Goal: Information Seeking & Learning: Find specific page/section

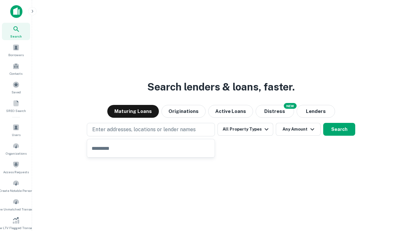
type input "**********"
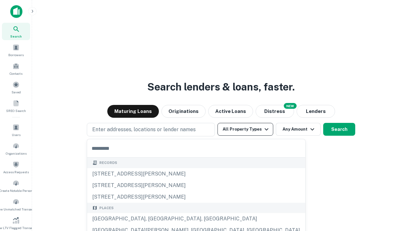
click at [246, 129] on button "All Property Types" at bounding box center [246, 129] width 56 height 13
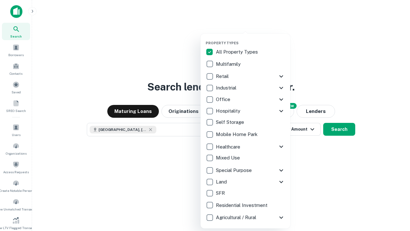
click at [251, 39] on button "button" at bounding box center [251, 39] width 90 height 0
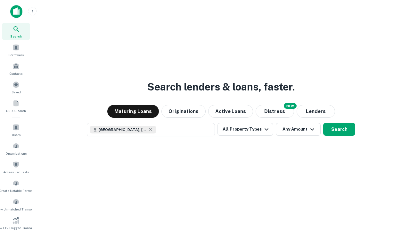
scroll to position [10, 0]
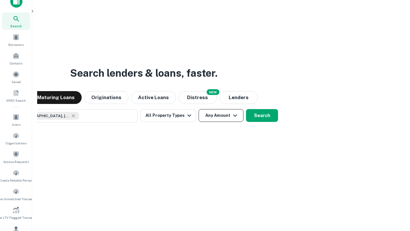
click at [199, 109] on button "Any Amount" at bounding box center [221, 115] width 45 height 13
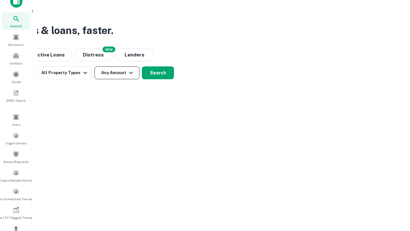
scroll to position [77, 0]
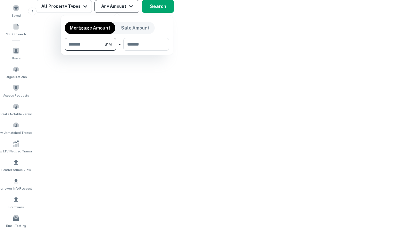
type input "*******"
click at [117, 51] on button "button" at bounding box center [117, 51] width 104 height 0
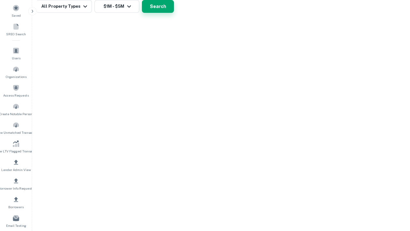
click at [174, 13] on button "Search" at bounding box center [158, 6] width 32 height 13
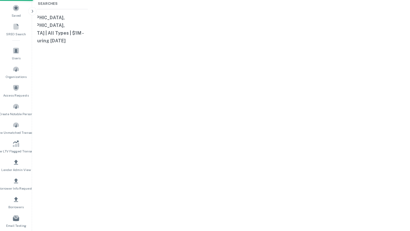
scroll to position [10, 0]
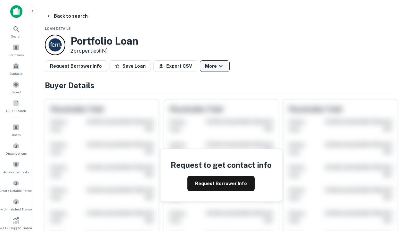
click at [215, 66] on button "More" at bounding box center [215, 66] width 30 height 12
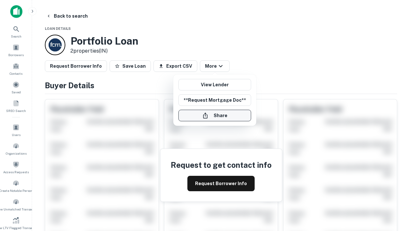
click at [215, 115] on button "Share" at bounding box center [215, 116] width 73 height 12
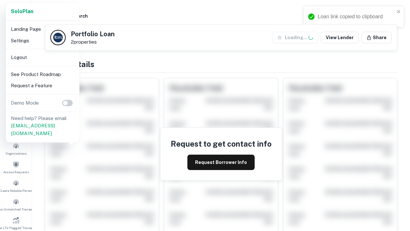
scroll to position [223, 0]
